Goal: Information Seeking & Learning: Learn about a topic

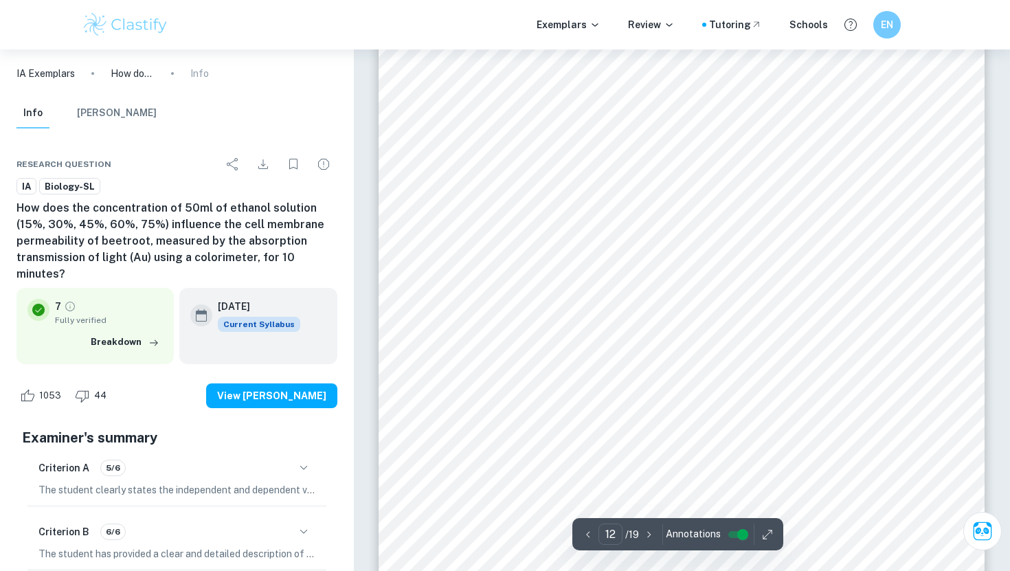
click at [558, 193] on div "6 Graph 1. Average absorbance transmission of light vs ethanol solution concent…" at bounding box center [682, 373] width 606 height 858
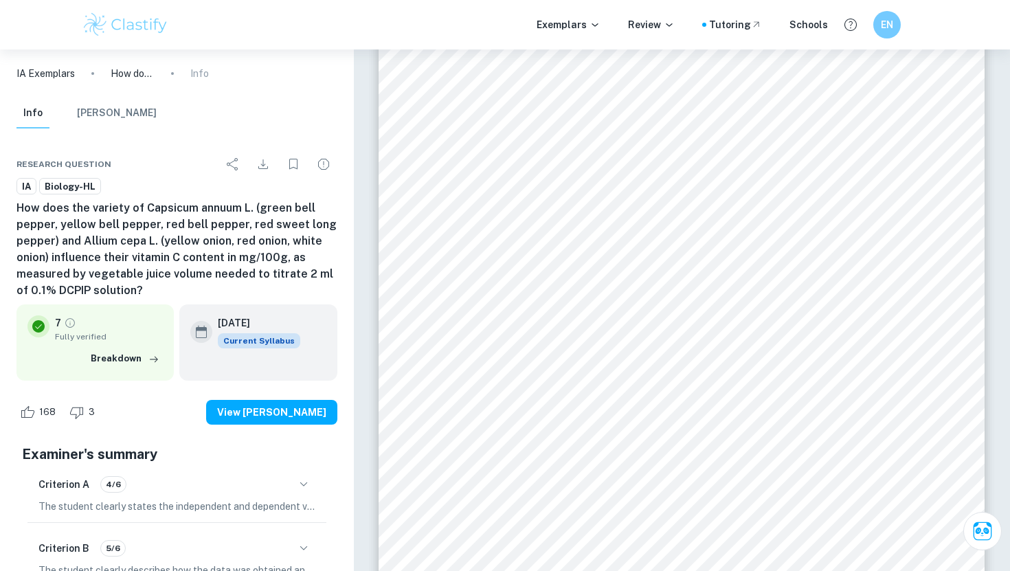
scroll to position [11014, 0]
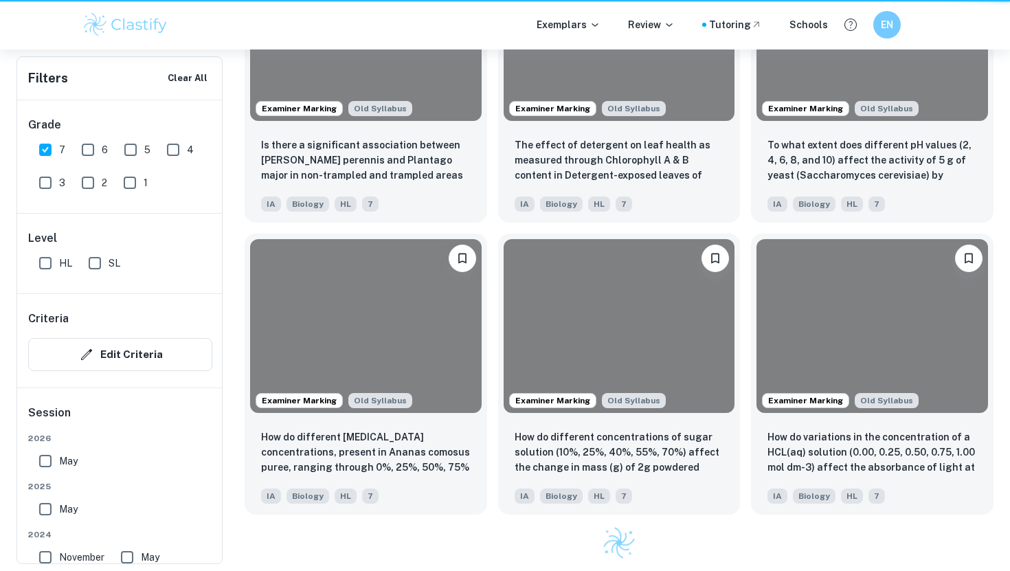
scroll to position [391, 0]
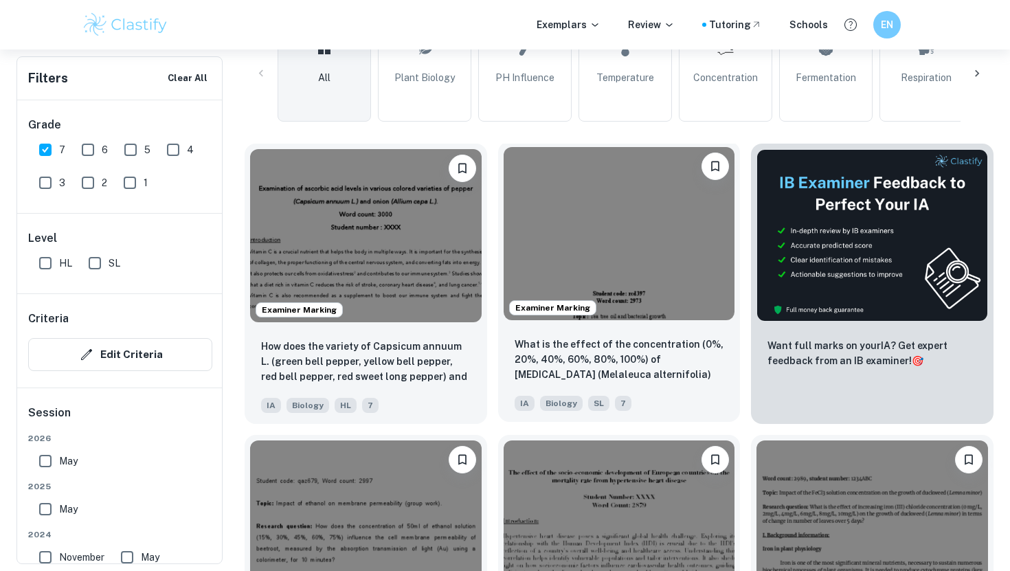
click at [597, 384] on div "What is the effect of the concentration (0%, 20%, 40%, 60%, 80%, 100%) of [MEDI…" at bounding box center [619, 374] width 243 height 96
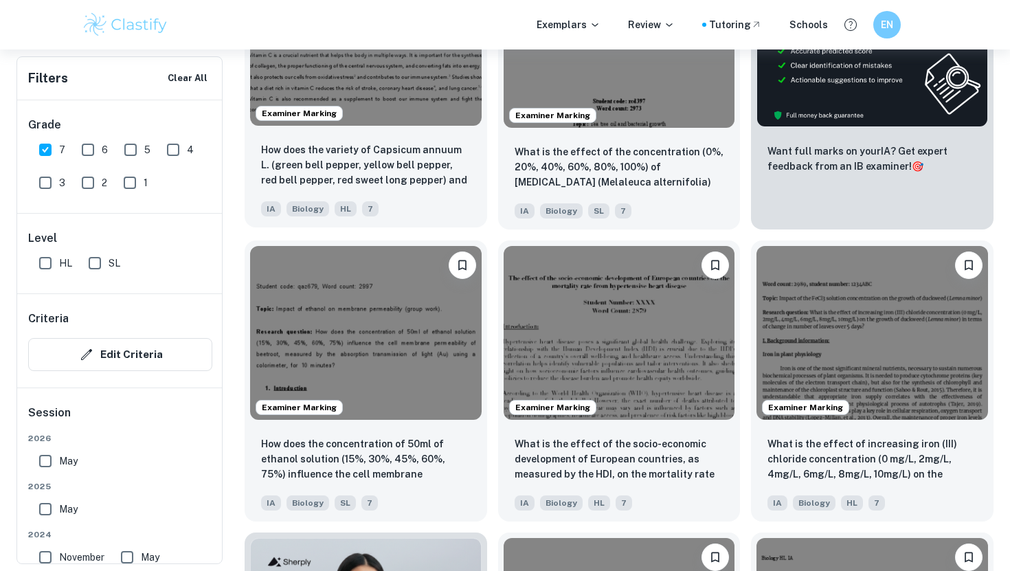
scroll to position [644, 0]
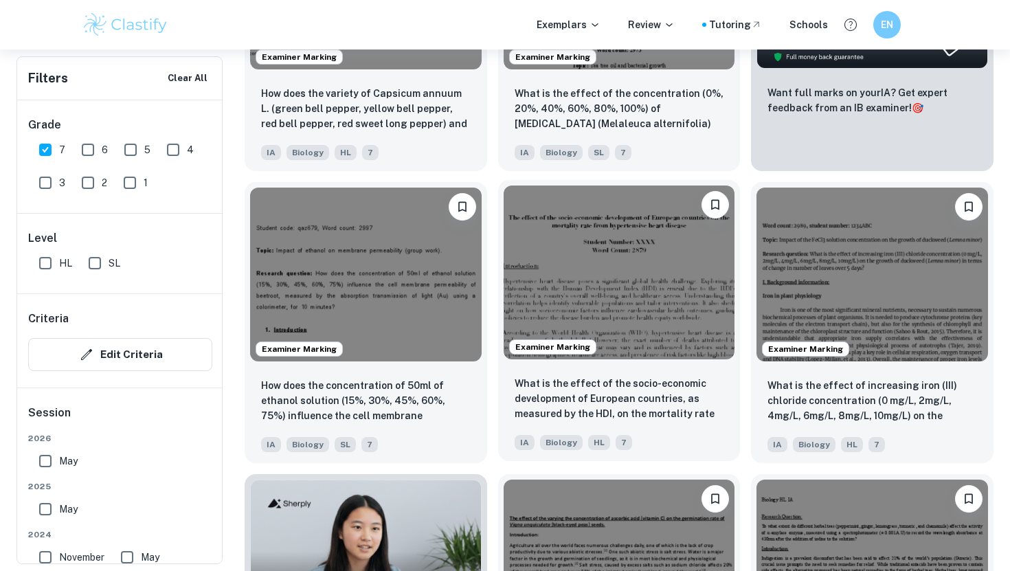
click at [549, 306] on img at bounding box center [620, 272] width 232 height 173
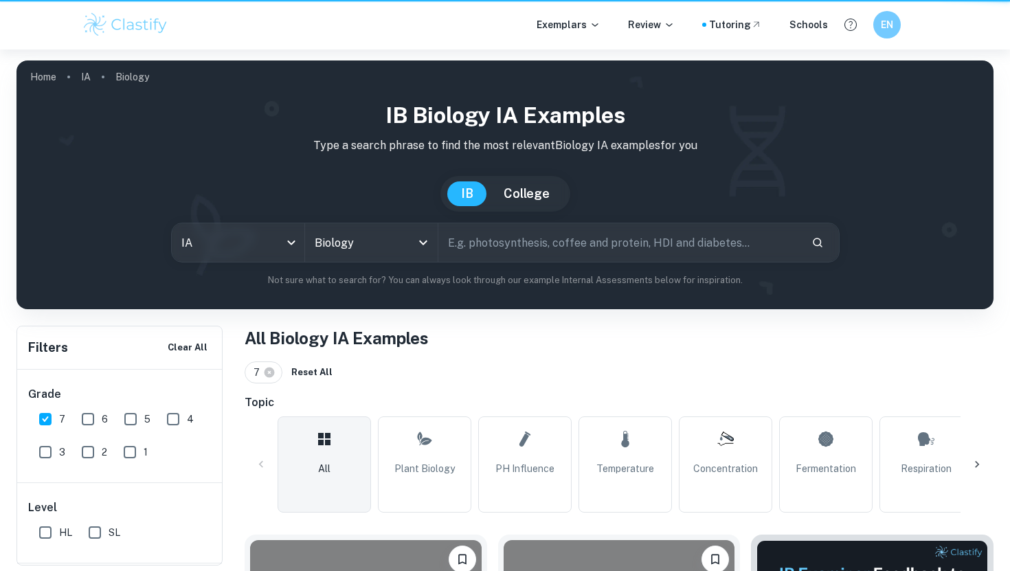
scroll to position [644, 0]
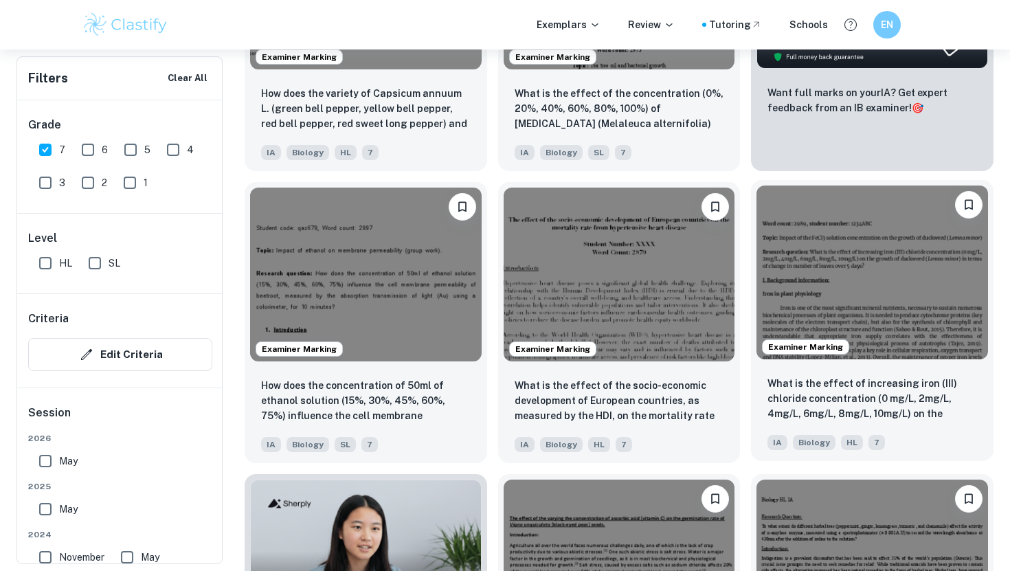
click at [801, 329] on img at bounding box center [873, 272] width 232 height 173
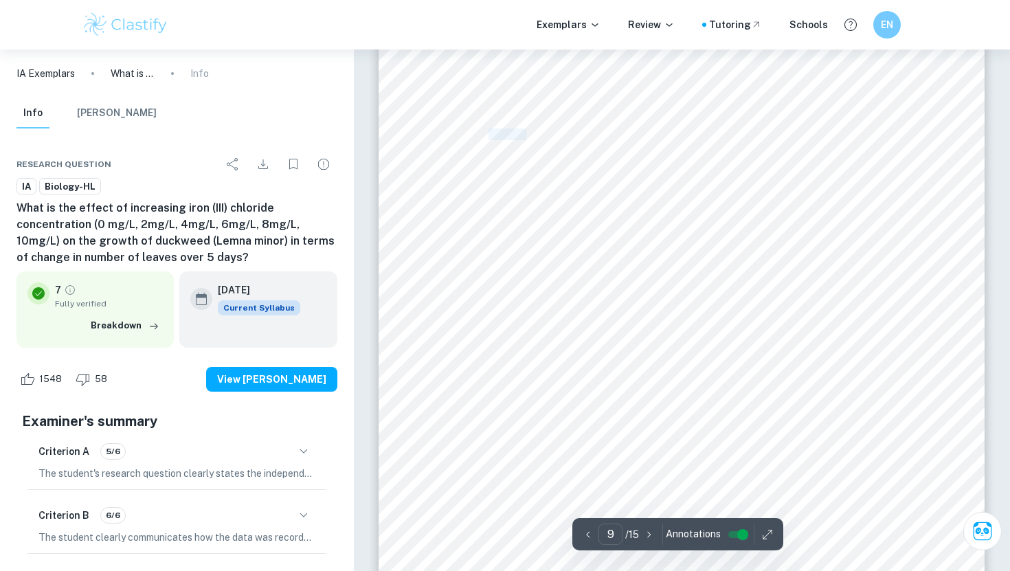
scroll to position [6949, 0]
click at [599, 222] on div "9 Statistical analysis ANOVA (Analysis of Variance) test is performed to find o…" at bounding box center [682, 456] width 606 height 858
drag, startPoint x: 486, startPoint y: 161, endPoint x: 570, endPoint y: 228, distance: 107.6
click at [571, 228] on div "9 Statistical analysis ANOVA (Analysis of Variance) test is performed to find o…" at bounding box center [682, 482] width 606 height 858
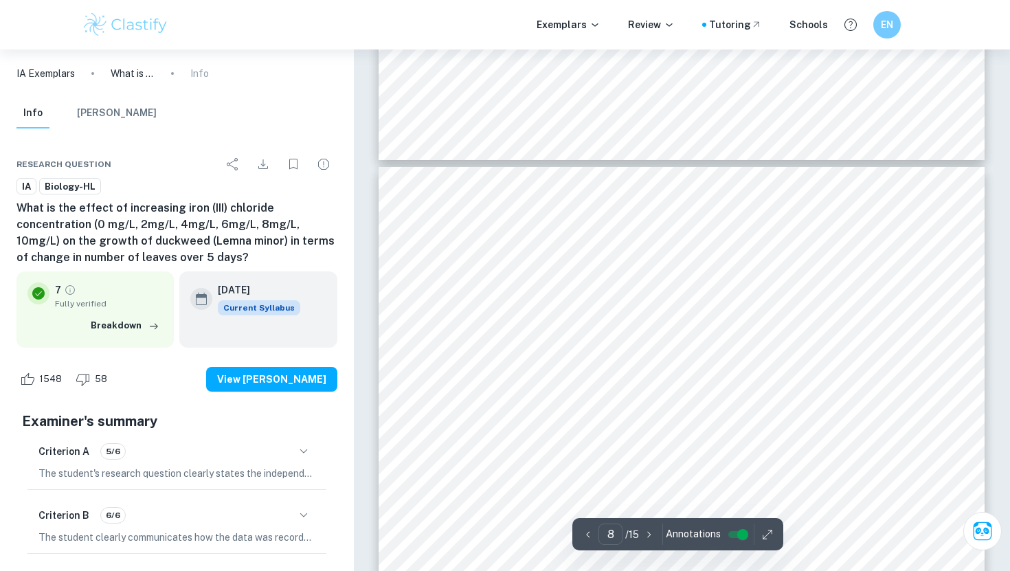
scroll to position [5938, 0]
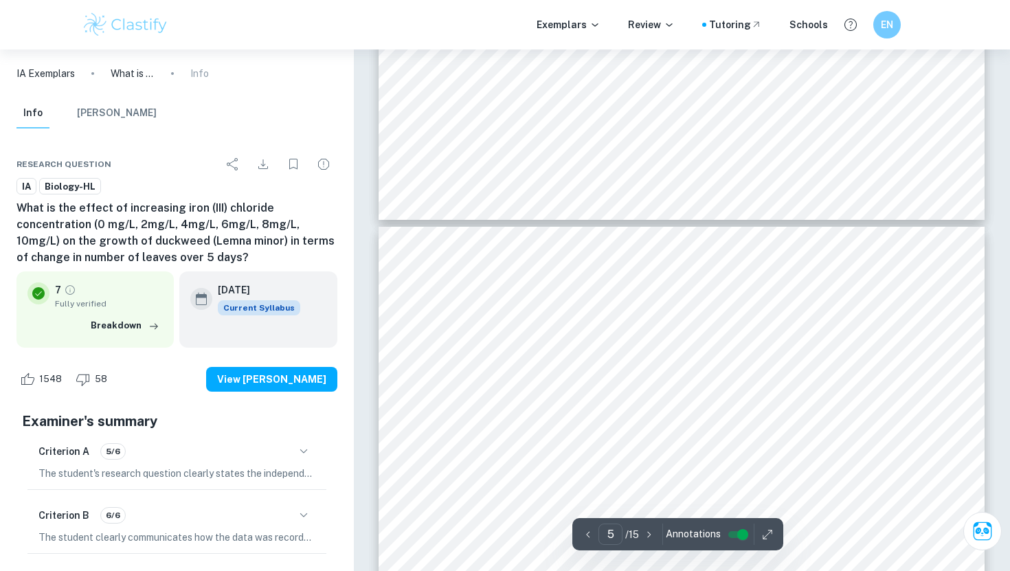
type input "6"
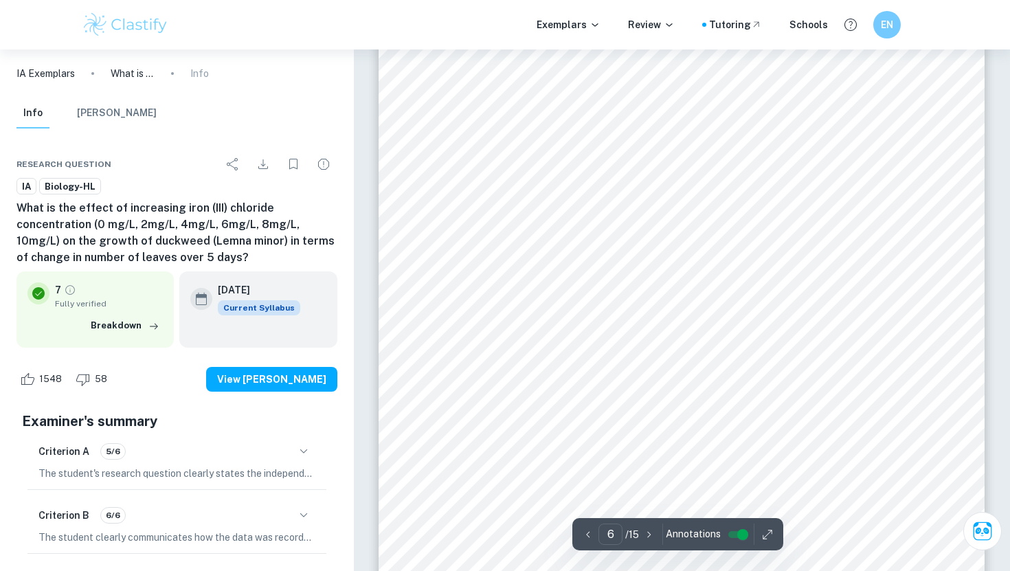
scroll to position [4517, 0]
